Goal: Task Accomplishment & Management: Complete application form

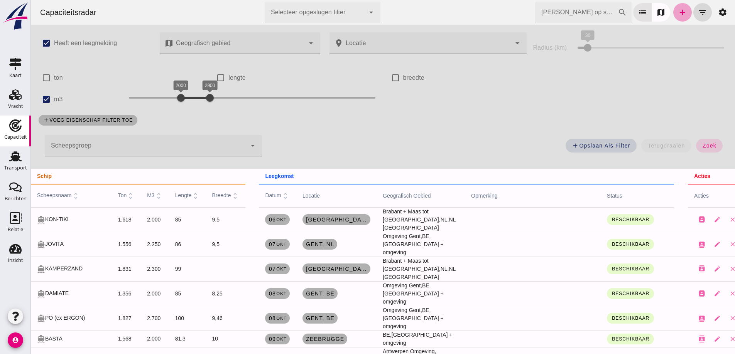
click at [680, 13] on icon "add" at bounding box center [682, 12] width 9 height 9
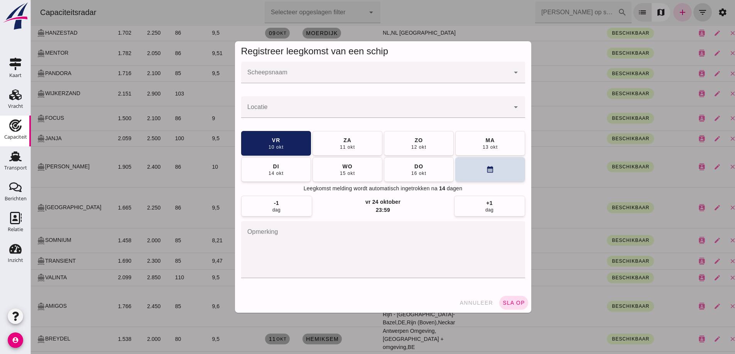
click at [306, 68] on div at bounding box center [375, 73] width 268 height 22
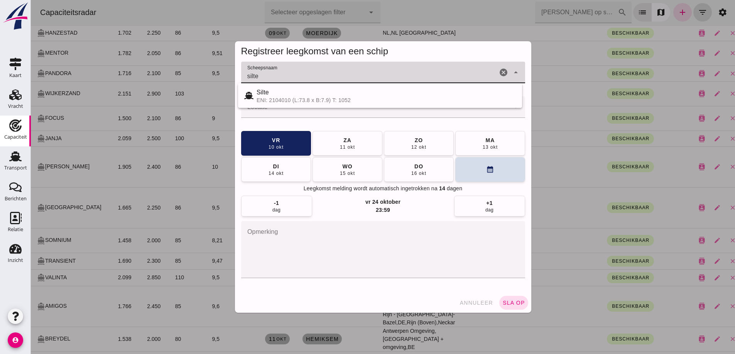
type input "silte"
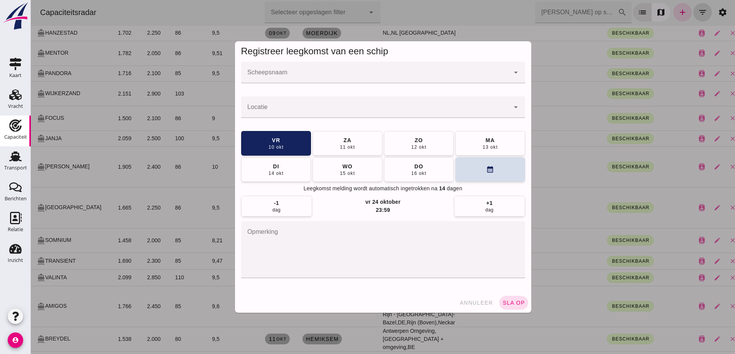
click at [321, 68] on div at bounding box center [375, 73] width 268 height 22
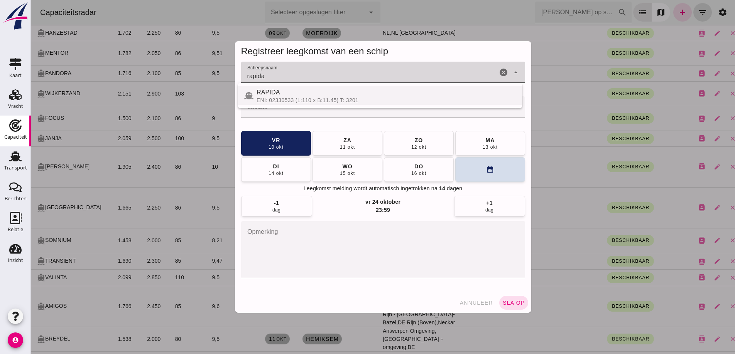
click at [296, 98] on div "ENI: 02330533 (L:110 x B:11.45) T: 3201" at bounding box center [385, 100] width 259 height 6
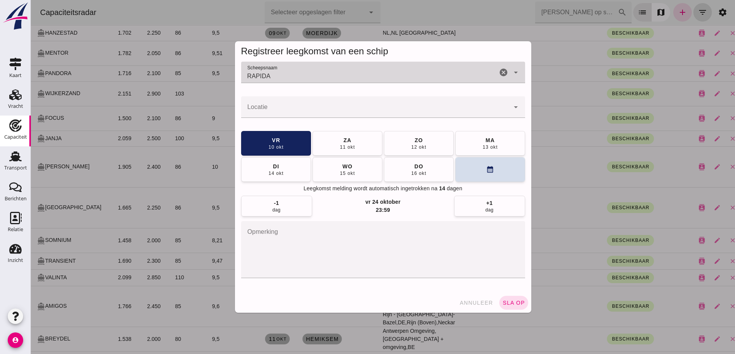
type input "RAPIDA"
click at [295, 103] on div at bounding box center [375, 107] width 268 height 22
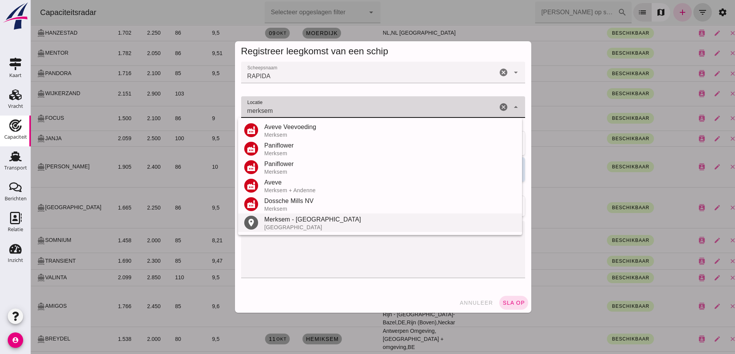
click at [289, 222] on div "Merksem - [GEOGRAPHIC_DATA]" at bounding box center [389, 219] width 251 height 9
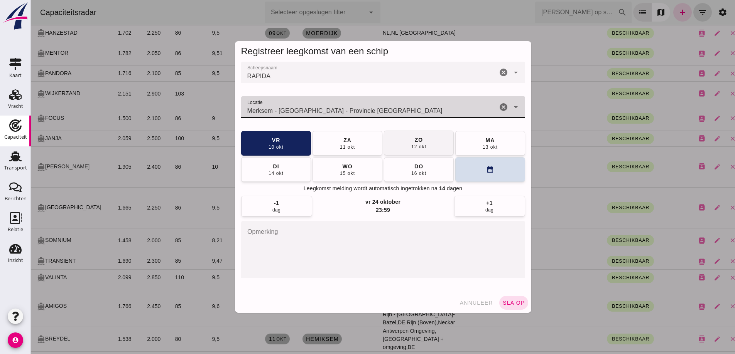
type input "Merksem - [GEOGRAPHIC_DATA] - Provincie [GEOGRAPHIC_DATA]"
click at [401, 146] on button "[DATE]" at bounding box center [419, 143] width 70 height 25
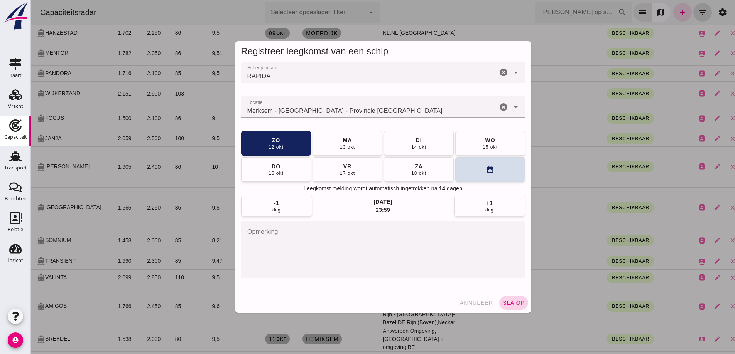
click at [521, 305] on button "sla op" at bounding box center [513, 303] width 29 height 14
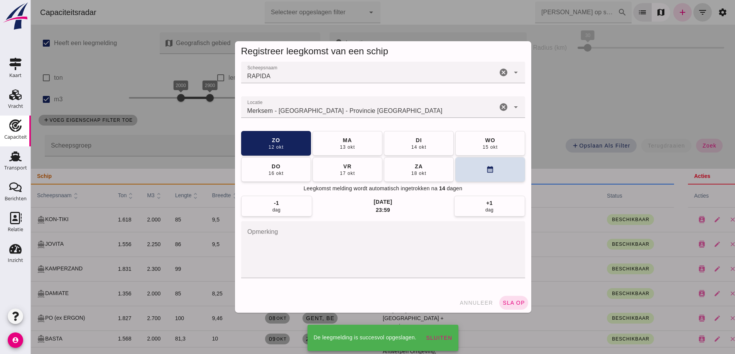
scroll to position [347, 0]
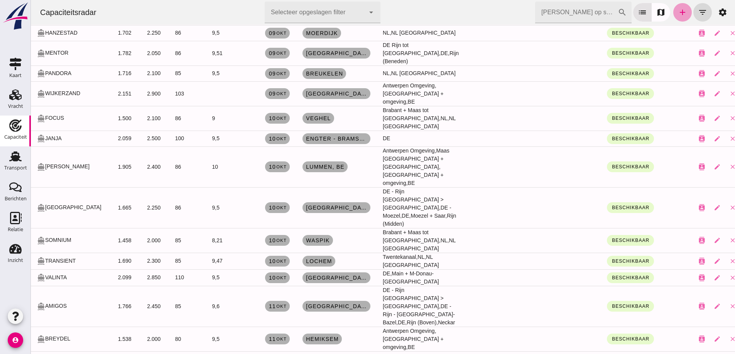
click at [680, 15] on icon "add" at bounding box center [682, 12] width 9 height 9
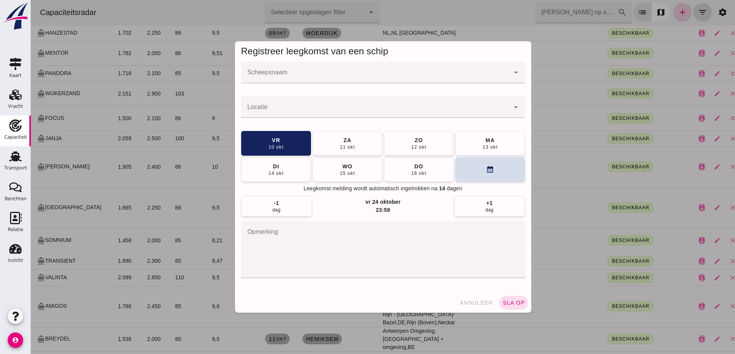
scroll to position [0, 0]
click at [396, 69] on div at bounding box center [375, 73] width 268 height 22
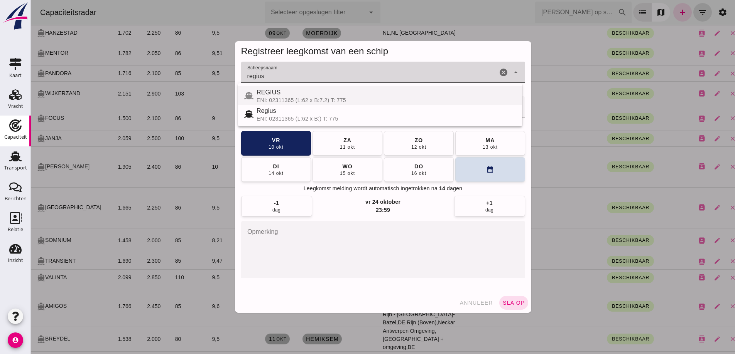
click at [292, 100] on div "ENI: 02311365 (L:62 x B:7.2) T: 775" at bounding box center [385, 100] width 259 height 6
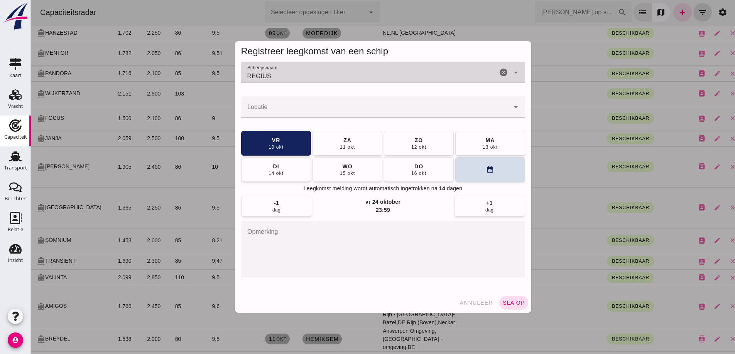
type input "REGIUS"
click at [295, 104] on div at bounding box center [375, 107] width 268 height 22
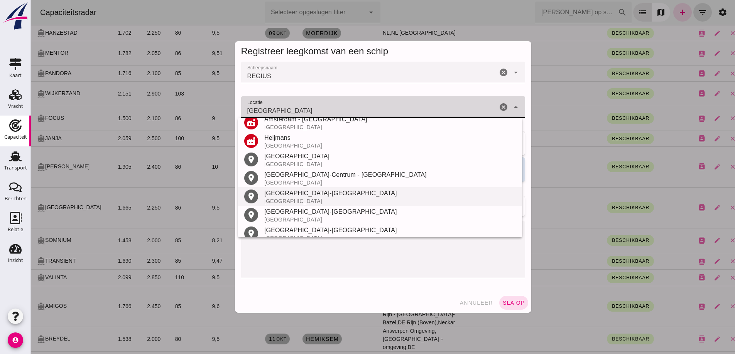
scroll to position [183, 0]
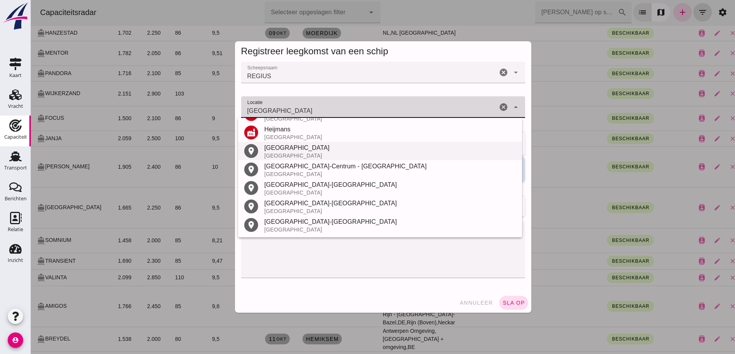
click at [275, 156] on div "[GEOGRAPHIC_DATA]" at bounding box center [389, 156] width 251 height 6
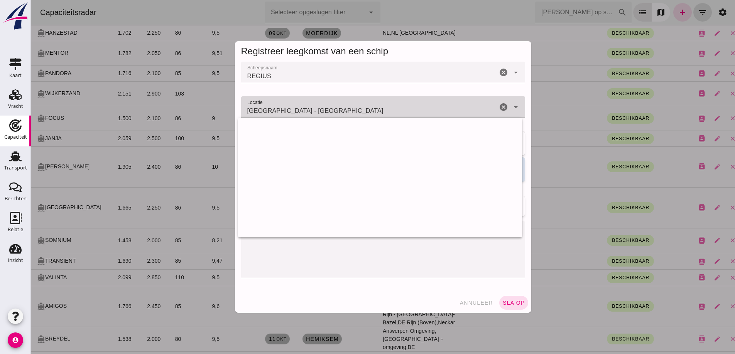
scroll to position [0, 0]
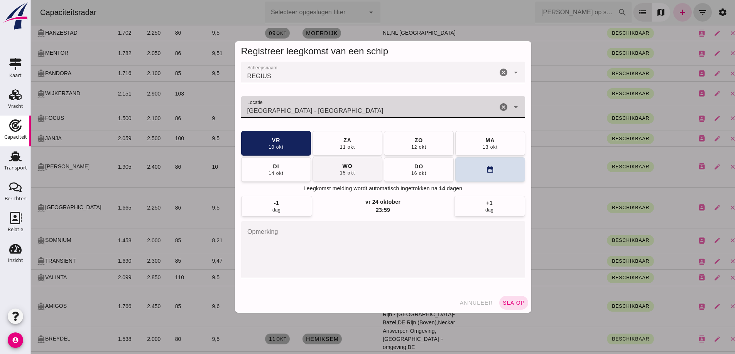
type input "[GEOGRAPHIC_DATA] - [GEOGRAPHIC_DATA]"
click at [342, 167] on div "wo" at bounding box center [347, 166] width 10 height 8
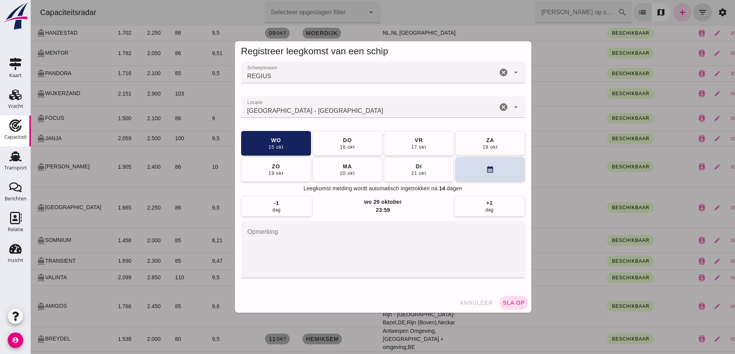
drag, startPoint x: 515, startPoint y: 306, endPoint x: 525, endPoint y: 300, distance: 11.2
click at [515, 305] on span "sla op" at bounding box center [513, 303] width 23 height 6
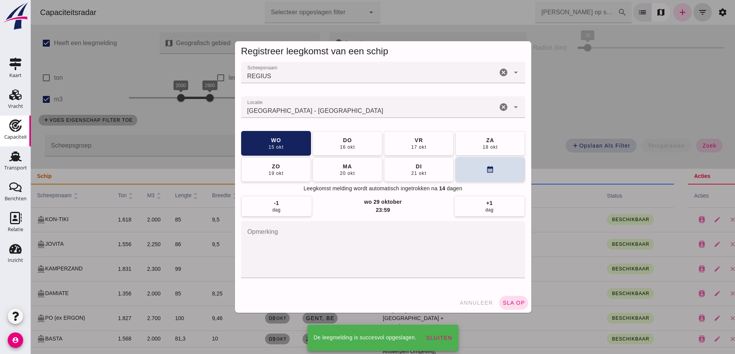
click at [521, 303] on div at bounding box center [383, 177] width 704 height 354
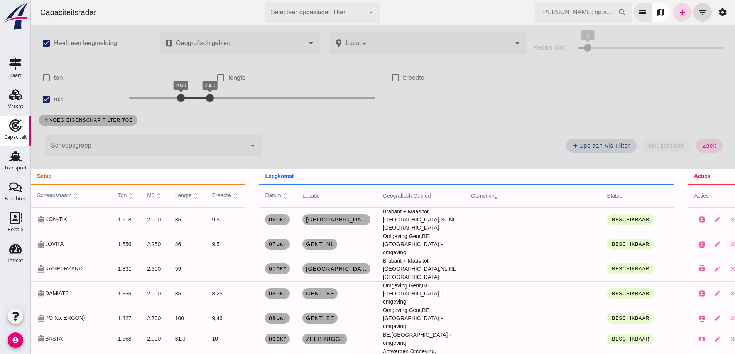
scroll to position [347, 0]
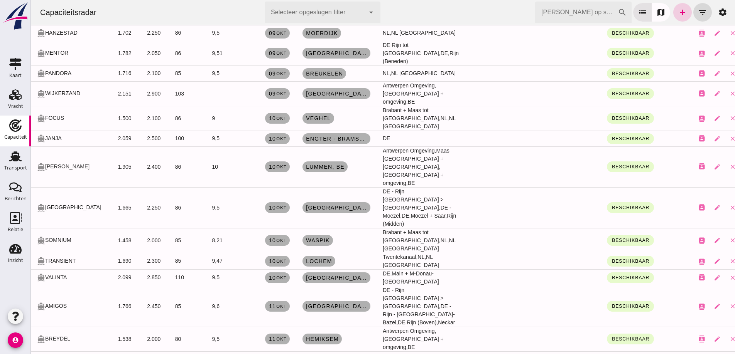
click at [681, 12] on icon "add" at bounding box center [682, 12] width 9 height 9
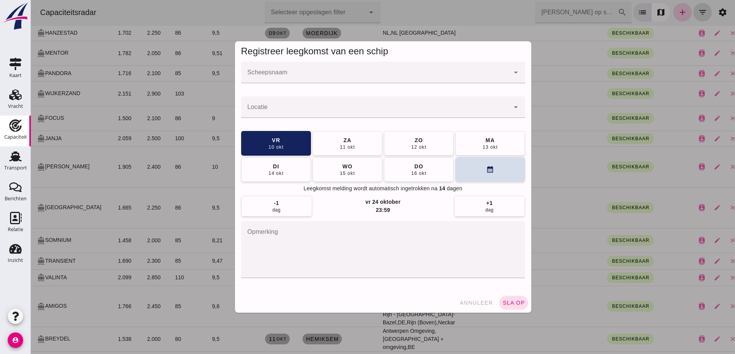
scroll to position [0, 0]
click at [276, 80] on input "Scheepsnaam" at bounding box center [375, 76] width 268 height 9
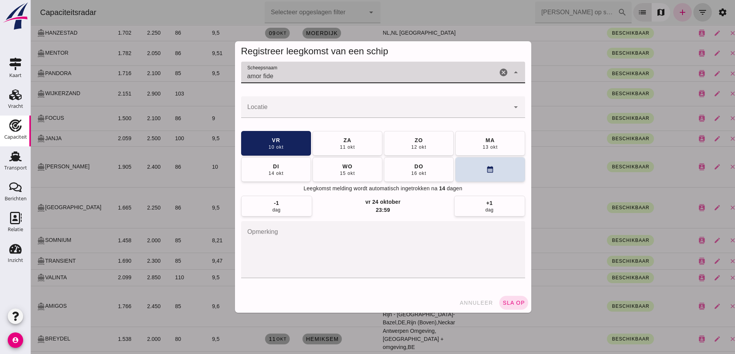
type input "amor fide"
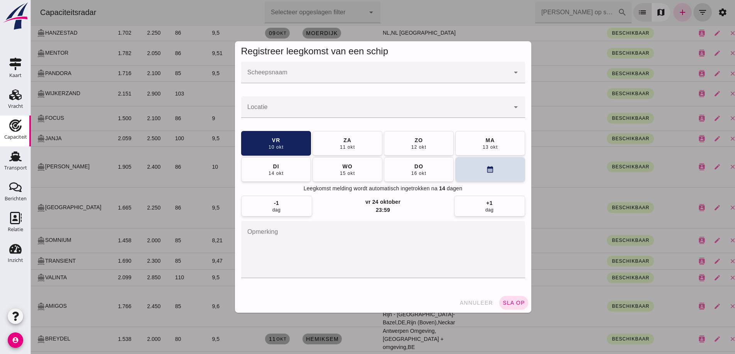
click at [270, 69] on div at bounding box center [375, 73] width 268 height 22
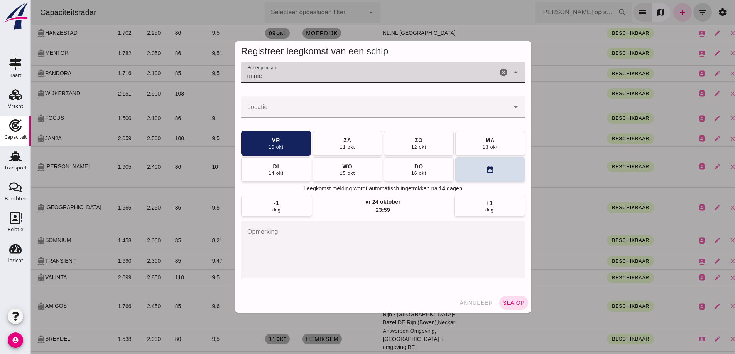
type input "minic"
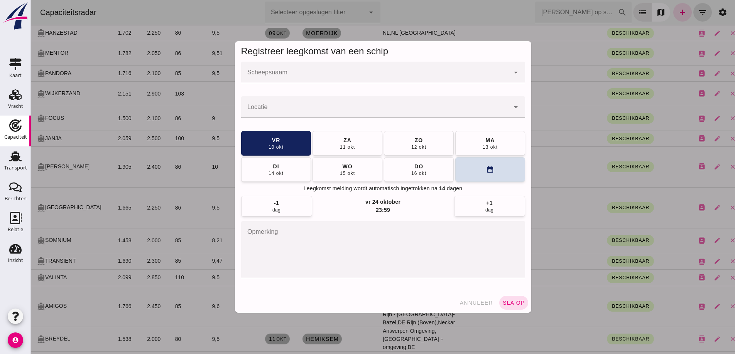
click at [281, 79] on input "Scheepsnaam" at bounding box center [375, 76] width 268 height 9
click at [326, 81] on input "Scheepsnaam" at bounding box center [375, 76] width 268 height 9
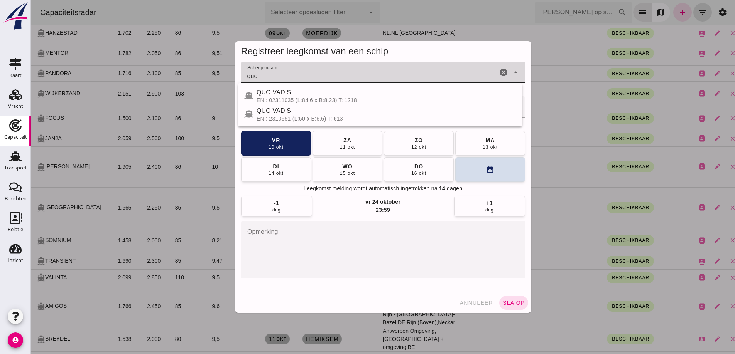
type input "quo"
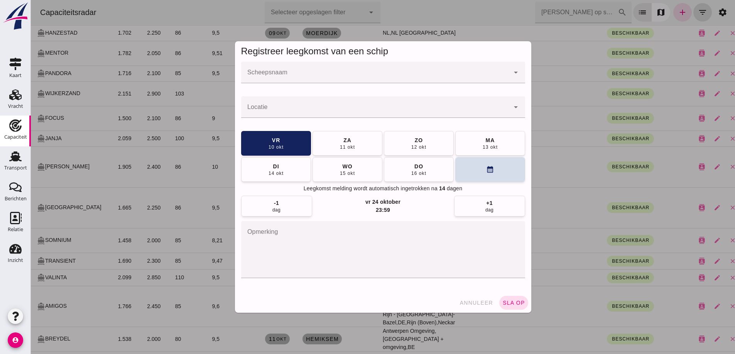
click at [287, 61] on div "Registreer leegkomst van een schip" at bounding box center [383, 51] width 296 height 20
click at [287, 68] on div at bounding box center [375, 73] width 268 height 22
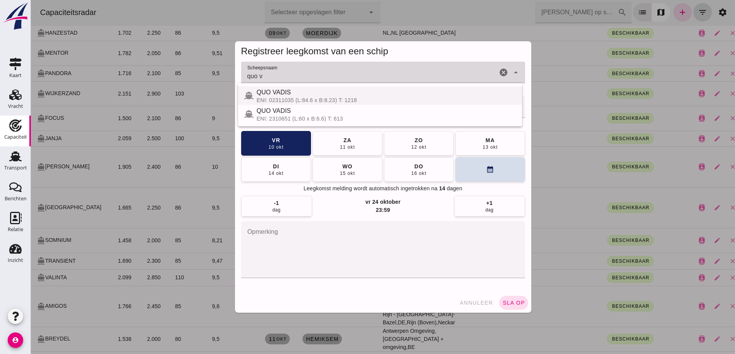
click at [309, 98] on div "ENI: 02311035 (L:84.6 x B:8.23) T: 1218" at bounding box center [385, 100] width 259 height 6
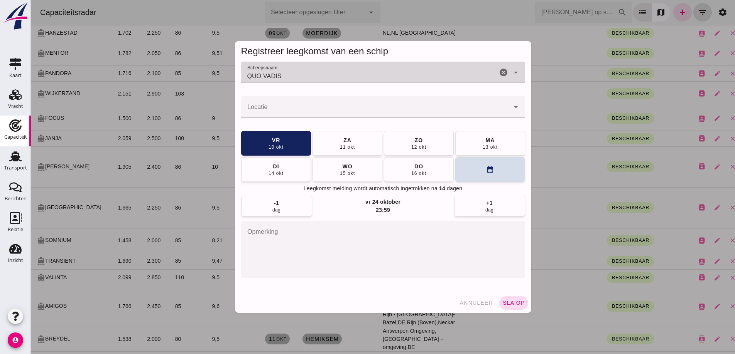
type input "QUO VADIS"
click at [304, 106] on input "Locatie" at bounding box center [375, 110] width 268 height 9
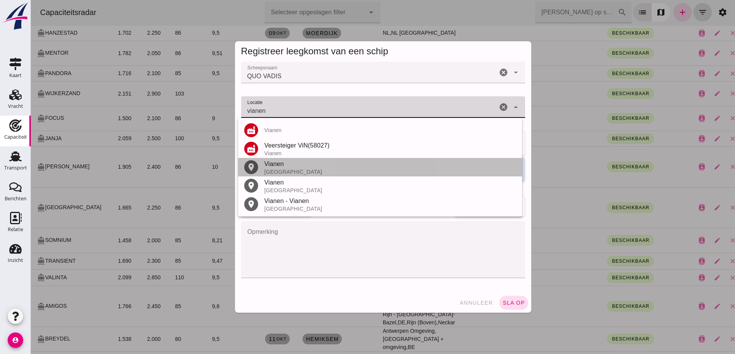
click at [282, 162] on div "Vianen" at bounding box center [389, 164] width 251 height 9
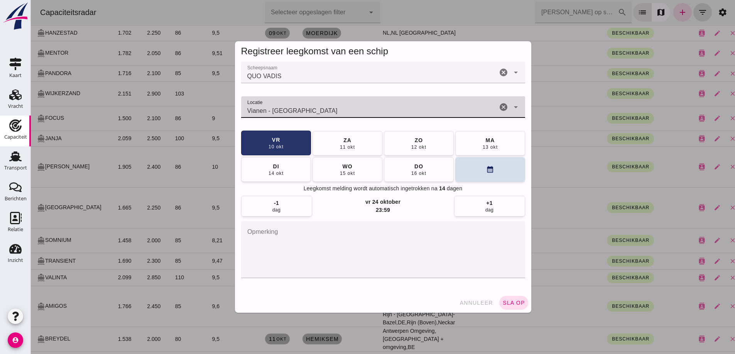
type input "Vianen - [GEOGRAPHIC_DATA]"
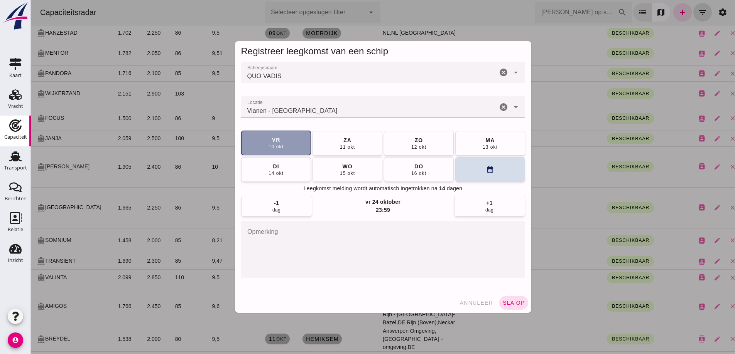
click at [258, 135] on button "vr 10 okt" at bounding box center [276, 143] width 70 height 25
click at [505, 302] on span "sla op" at bounding box center [513, 303] width 23 height 6
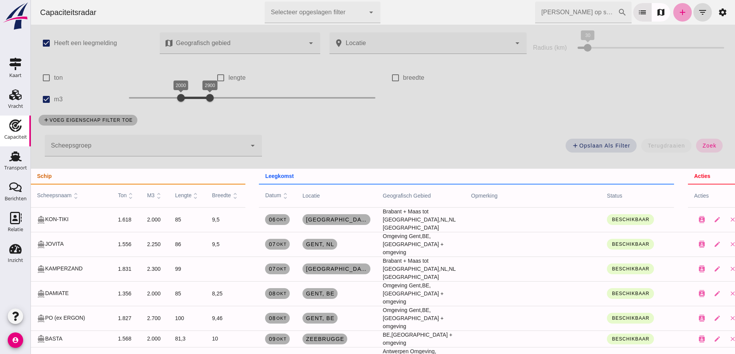
click at [678, 8] on icon "add" at bounding box center [682, 12] width 9 height 9
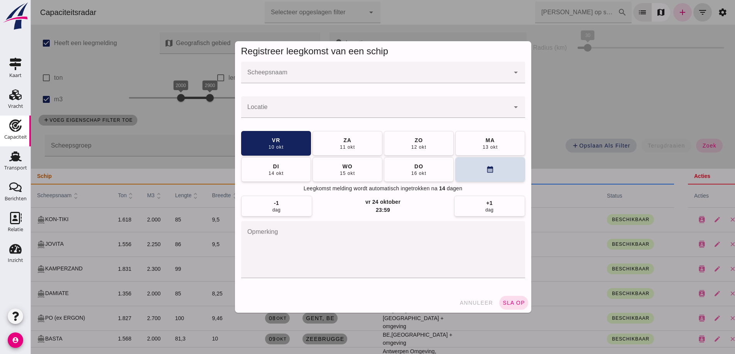
click at [359, 74] on input "Scheepsnaam" at bounding box center [375, 76] width 268 height 9
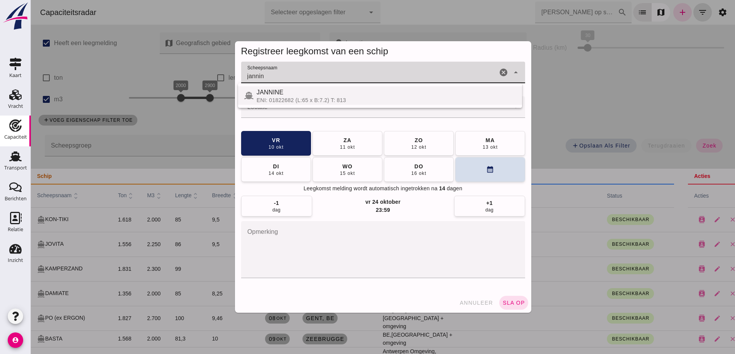
click at [302, 101] on div "ENI: 01822682 (L:65 x B:7.2) T: 813" at bounding box center [385, 100] width 259 height 6
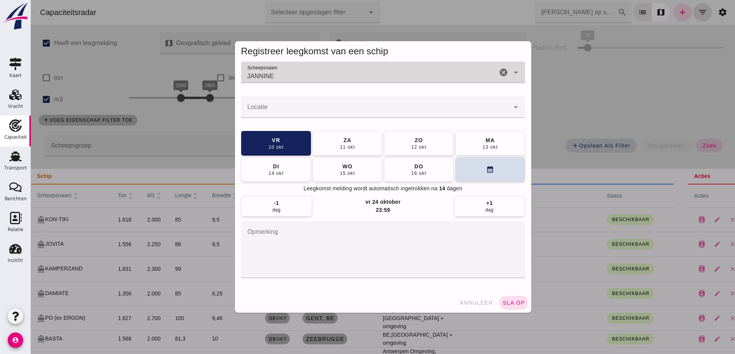
type input "JANNINE"
click at [302, 101] on div at bounding box center [375, 107] width 268 height 22
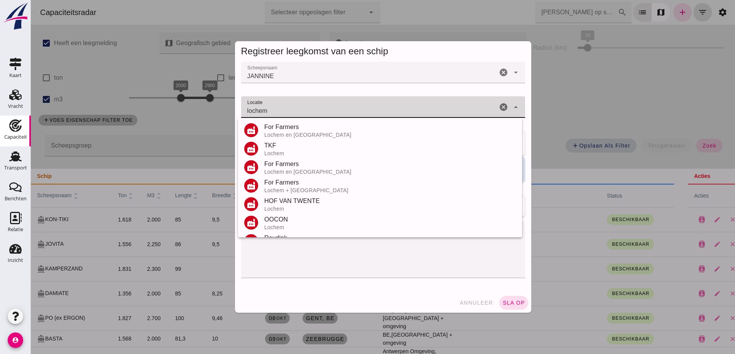
scroll to position [90, 0]
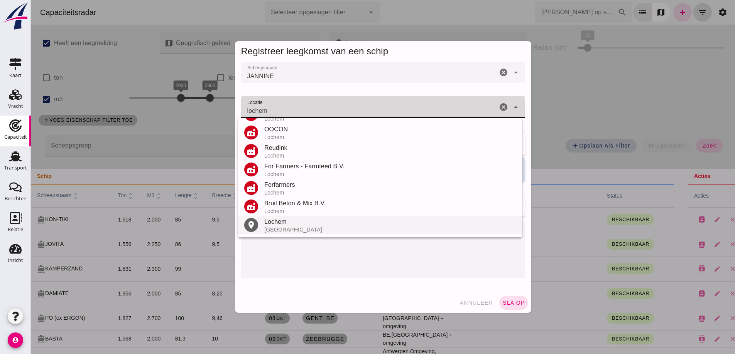
click at [278, 231] on div "[GEOGRAPHIC_DATA]" at bounding box center [389, 230] width 251 height 6
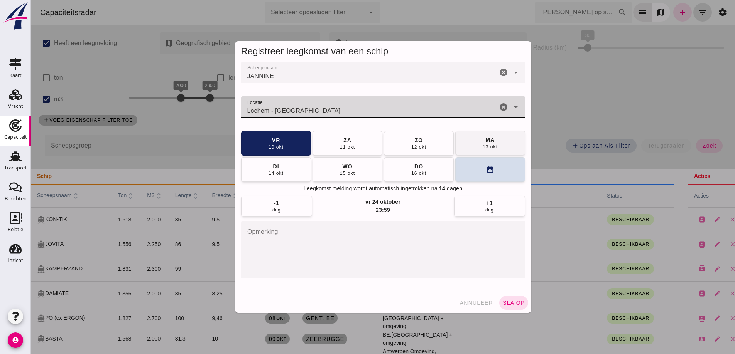
type input "Lochem - [GEOGRAPHIC_DATA]"
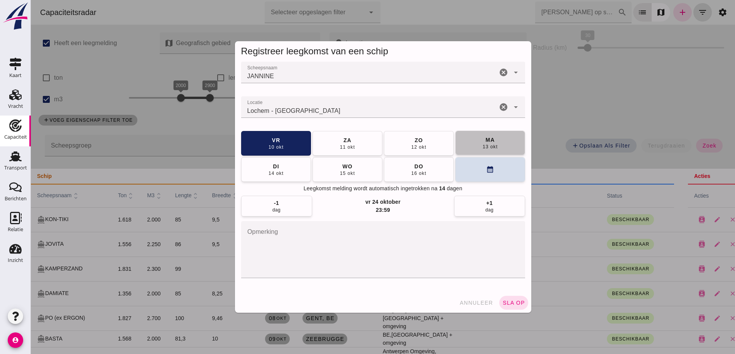
click at [487, 143] on div "ma" at bounding box center [490, 140] width 10 height 8
click at [504, 306] on button "sla op" at bounding box center [513, 303] width 29 height 14
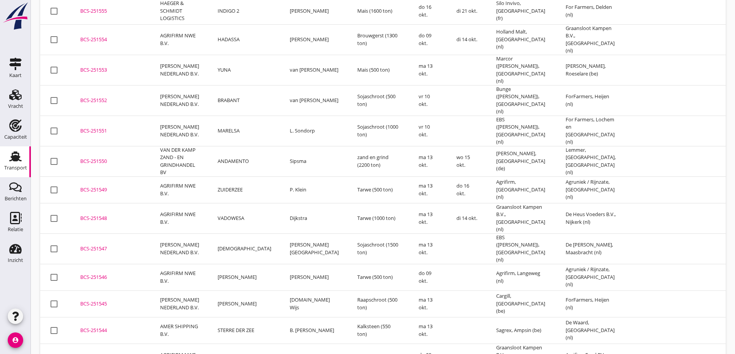
scroll to position [307, 0]
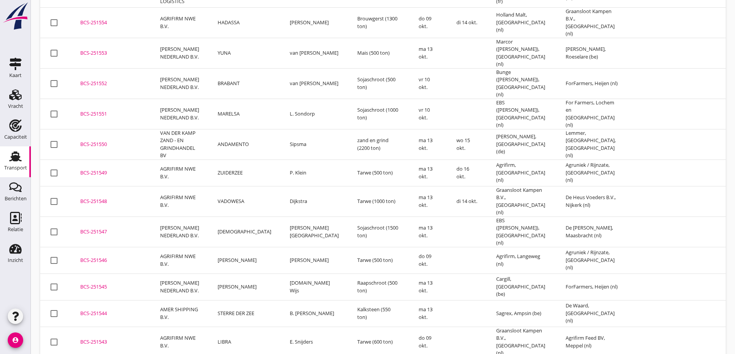
click at [226, 274] on td "ANDRE" at bounding box center [244, 287] width 72 height 27
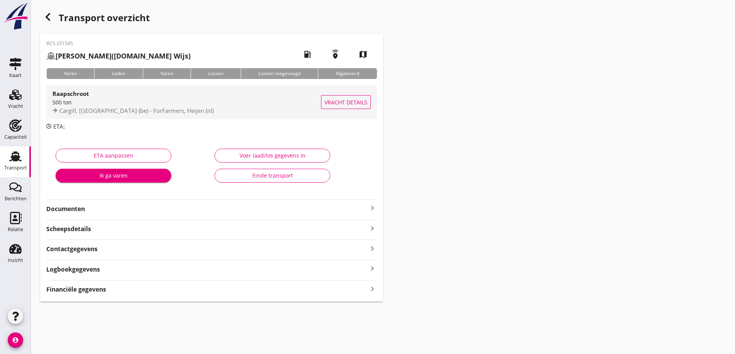
click at [356, 111] on div "Vracht details" at bounding box center [346, 102] width 50 height 34
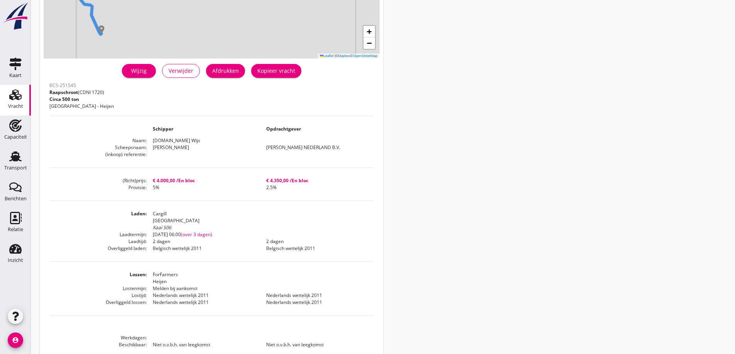
scroll to position [77, 0]
